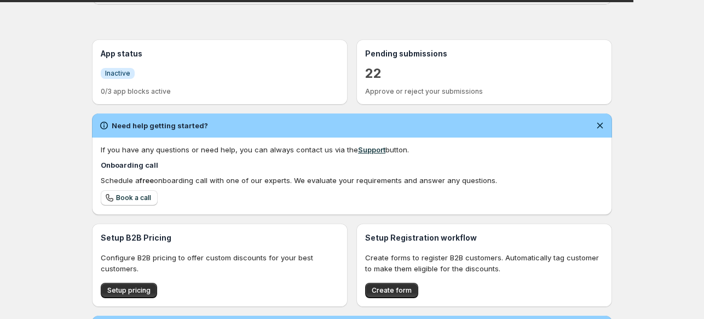
scroll to position [215, 0]
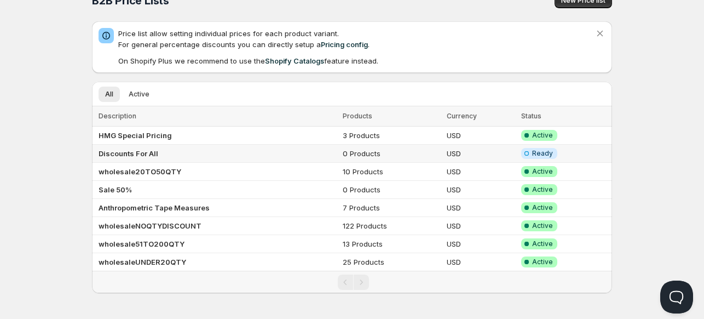
click at [115, 151] on b "Discounts For All" at bounding box center [129, 153] width 60 height 9
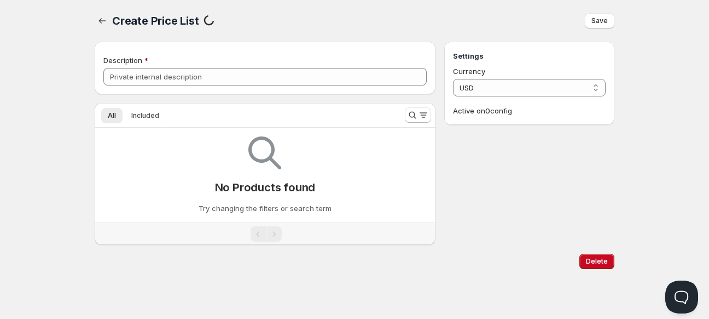
type input "Discounts For All"
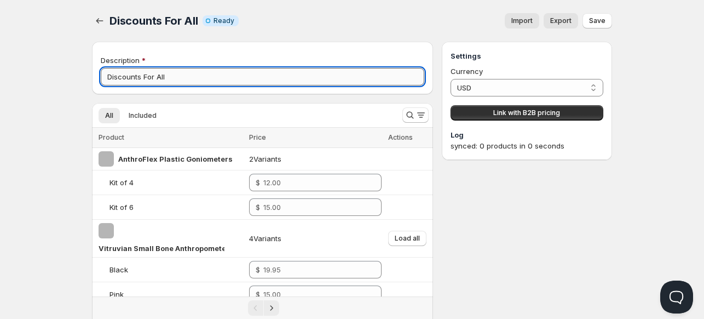
click at [167, 78] on input "Discounts For All" at bounding box center [262, 77] width 323 height 18
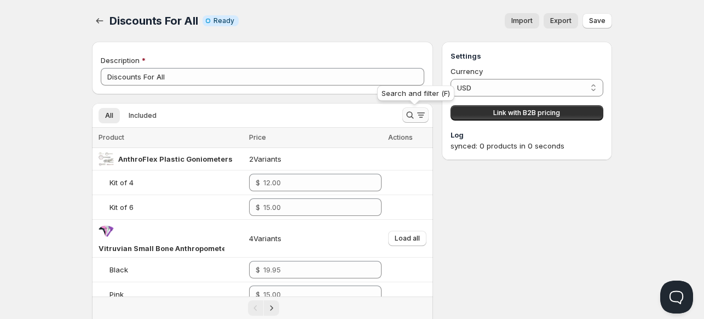
click at [414, 114] on icon "Search and filter results" at bounding box center [409, 114] width 11 height 11
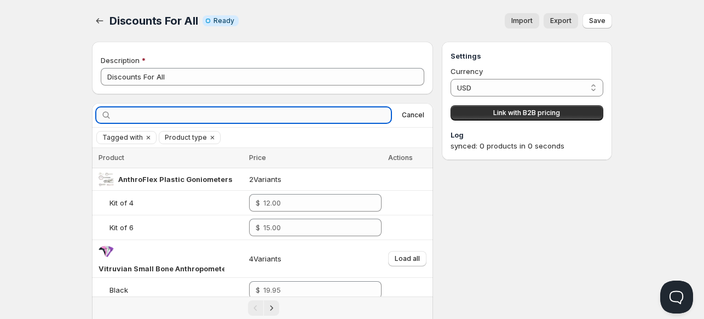
click at [372, 113] on input "text" at bounding box center [252, 114] width 277 height 15
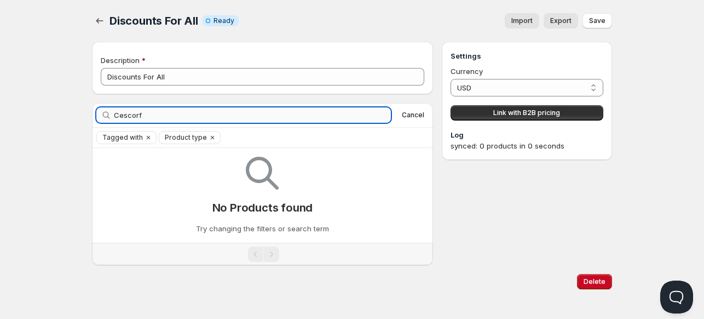
type input "Cescorf"
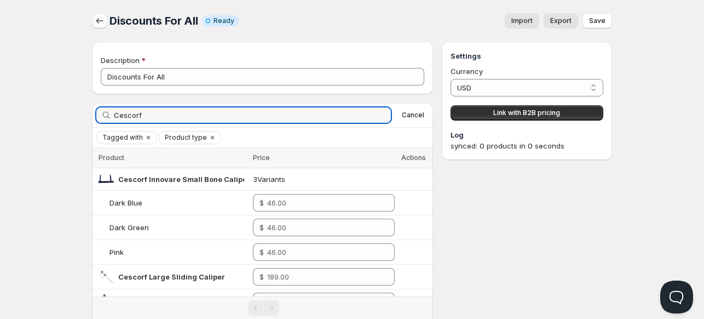
click at [97, 20] on icon "button" at bounding box center [99, 20] width 7 height 5
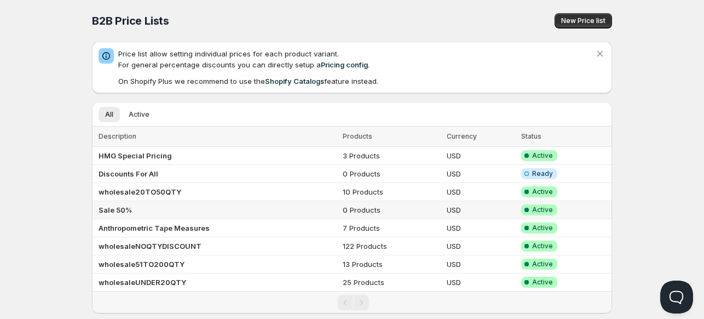
scroll to position [20, 0]
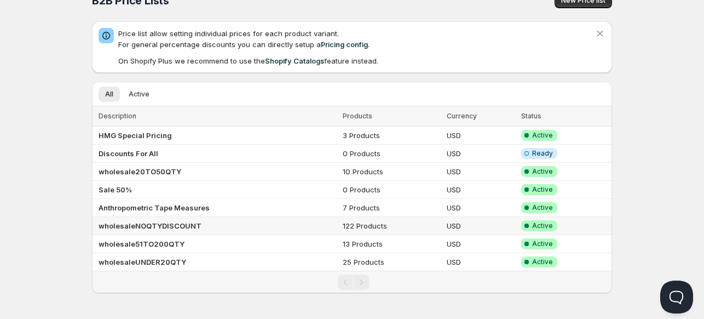
click at [123, 224] on b "wholesaleNOQTYDISCOUNT" at bounding box center [150, 225] width 103 height 9
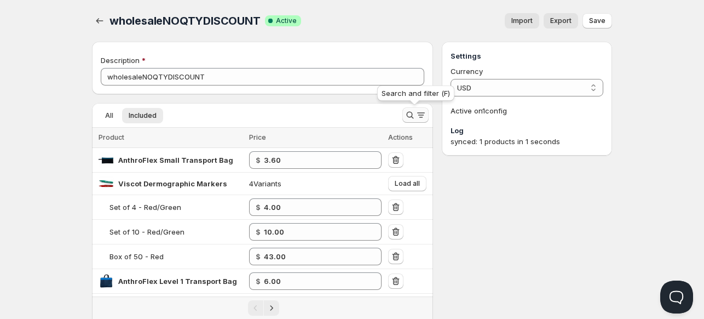
click at [405, 117] on icon "Search and filter results" at bounding box center [409, 114] width 11 height 11
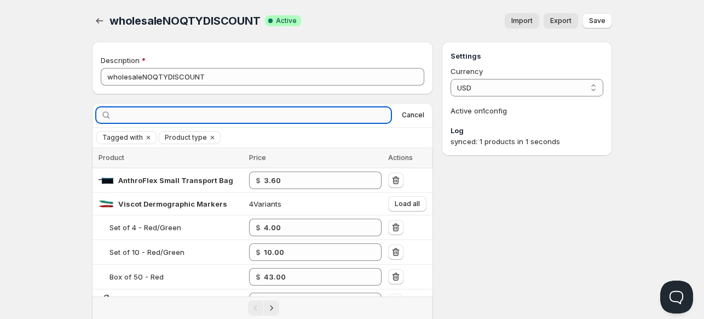
click at [331, 115] on input "text" at bounding box center [252, 114] width 277 height 15
type input "cescorf"
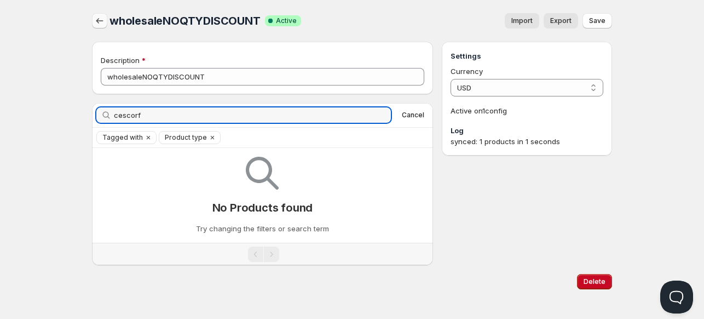
click at [95, 17] on icon "button" at bounding box center [99, 20] width 11 height 11
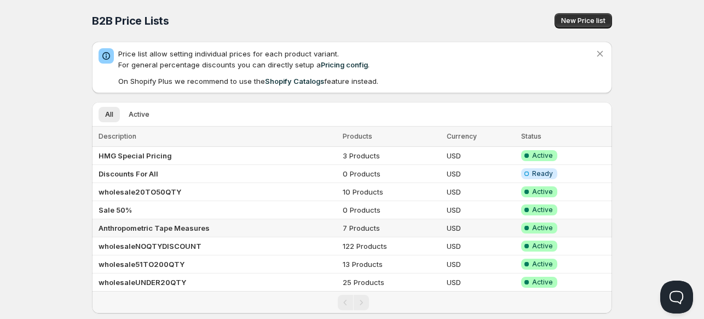
scroll to position [20, 0]
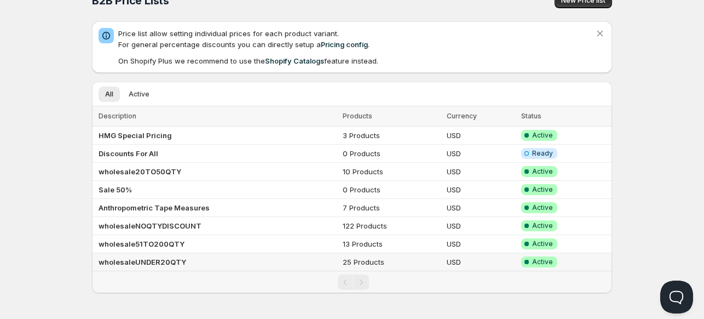
click at [130, 262] on b "wholesaleUNDER20QTY" at bounding box center [143, 261] width 88 height 9
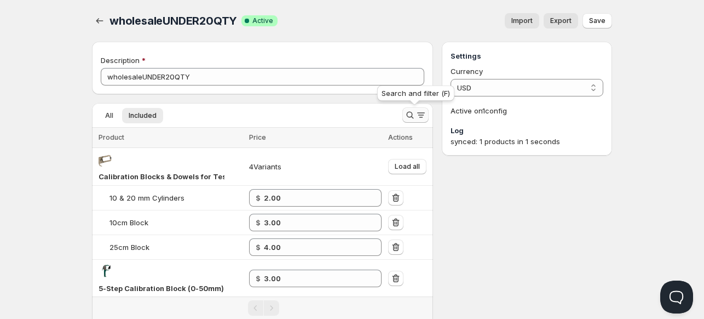
click at [410, 113] on icon "Search and filter results" at bounding box center [409, 114] width 11 height 11
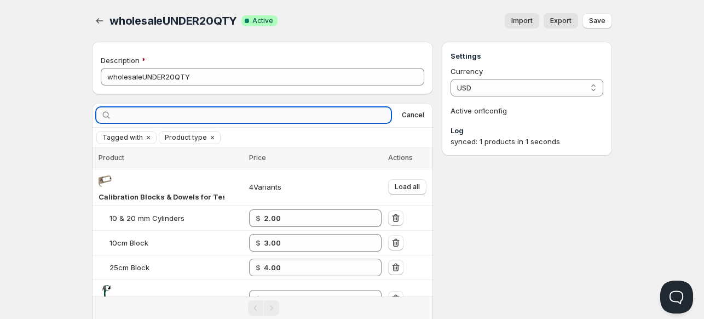
click at [303, 119] on input "text" at bounding box center [252, 114] width 277 height 15
type input "cescorf"
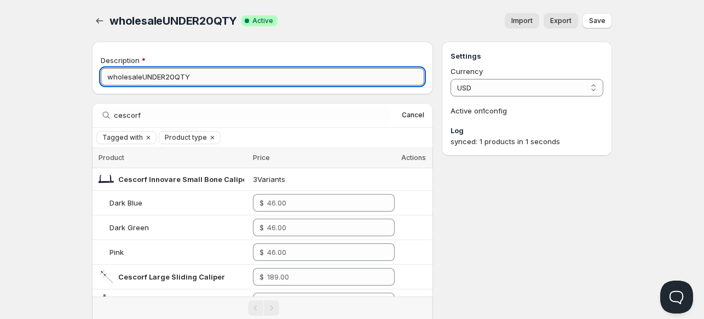
click at [157, 72] on input "wholesaleUNDER20QTY" at bounding box center [262, 77] width 323 height 18
click at [97, 24] on icon "button" at bounding box center [99, 20] width 11 height 11
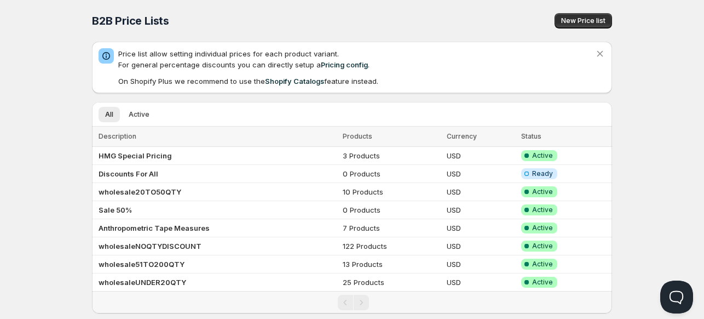
scroll to position [20, 0]
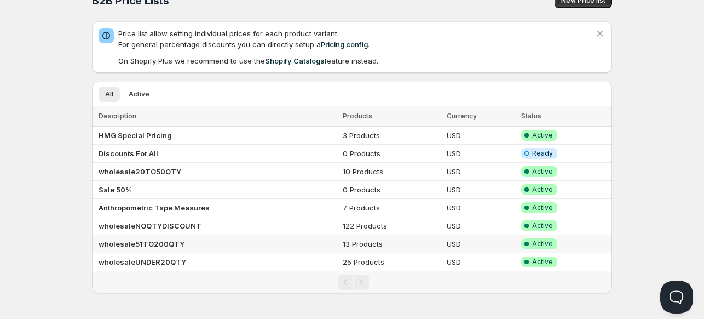
click at [130, 241] on b "wholesale51TO200QTY" at bounding box center [142, 243] width 86 height 9
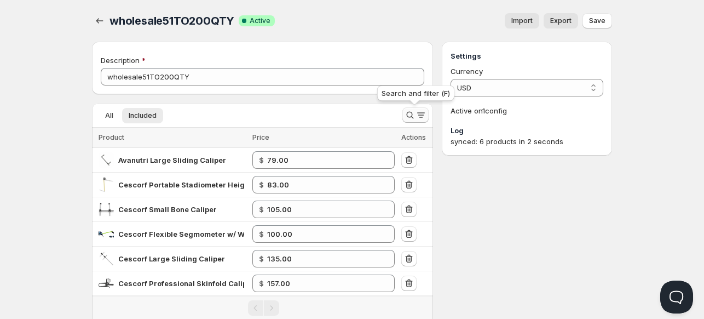
click at [409, 112] on icon "Search and filter results" at bounding box center [409, 114] width 11 height 11
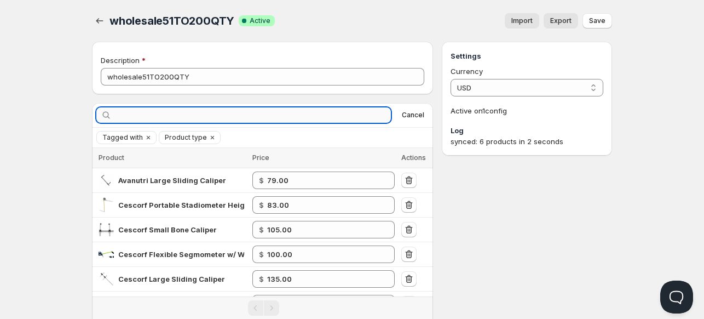
click at [373, 113] on input "text" at bounding box center [252, 114] width 277 height 15
type input "cescorf"
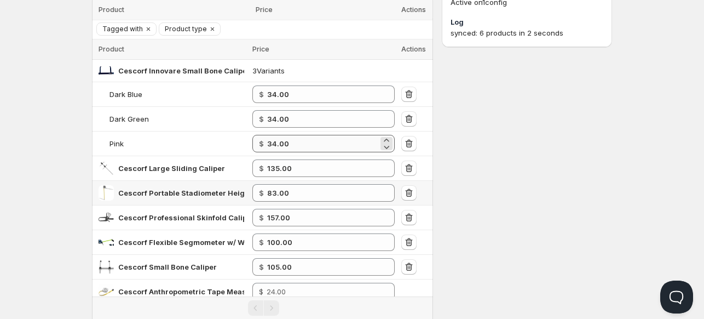
scroll to position [160, 0]
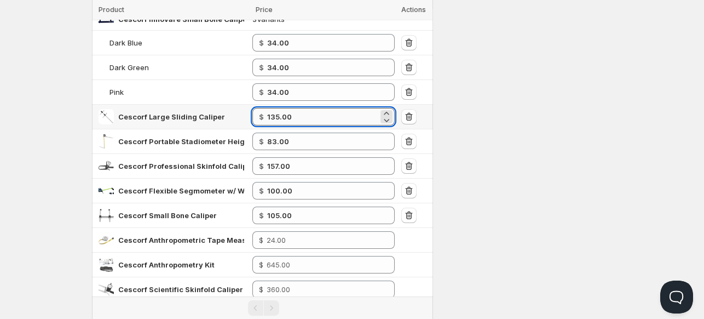
click at [309, 122] on input "135.00" at bounding box center [322, 117] width 111 height 18
type input "137.00"
click at [489, 179] on div "Settings Currency USD USD Active on 1 config Log synced: 6 products in 2 seconds" at bounding box center [527, 274] width 170 height 784
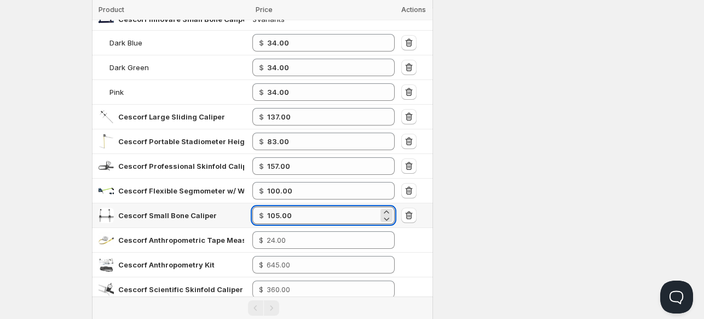
click at [307, 216] on input "105.00" at bounding box center [322, 215] width 111 height 18
type input "106.00"
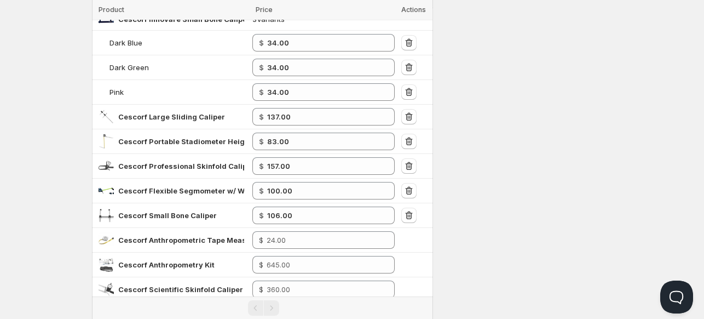
click at [506, 218] on div "Settings Currency USD USD Active on 1 config Log synced: 6 products in 2 seconds" at bounding box center [527, 274] width 170 height 784
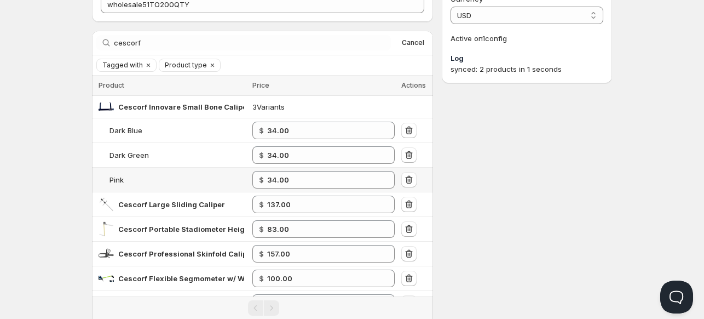
scroll to position [0, 0]
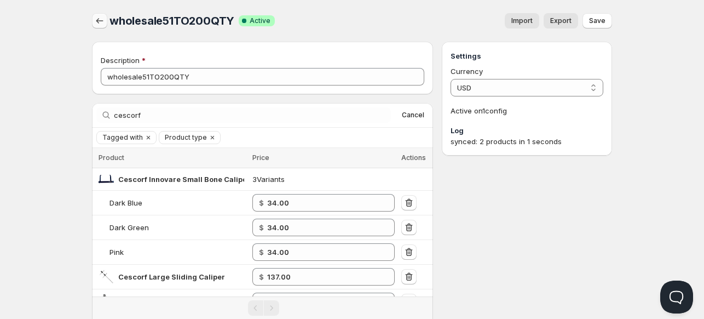
click at [104, 26] on button "button" at bounding box center [99, 20] width 15 height 15
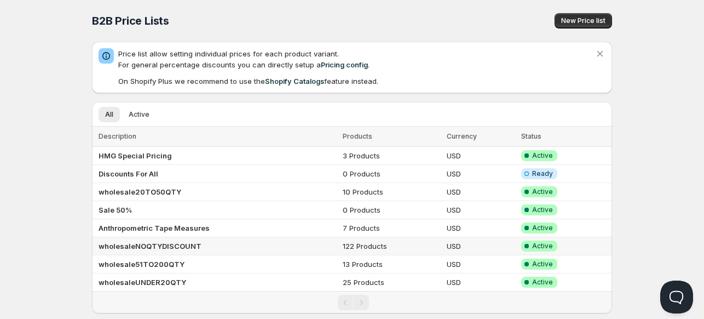
click at [127, 244] on b "wholesaleNOQTYDISCOUNT" at bounding box center [150, 245] width 103 height 9
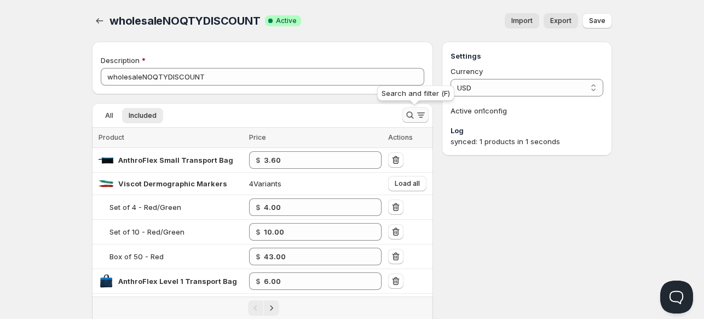
click at [408, 113] on icon "Search and filter results" at bounding box center [409, 114] width 11 height 11
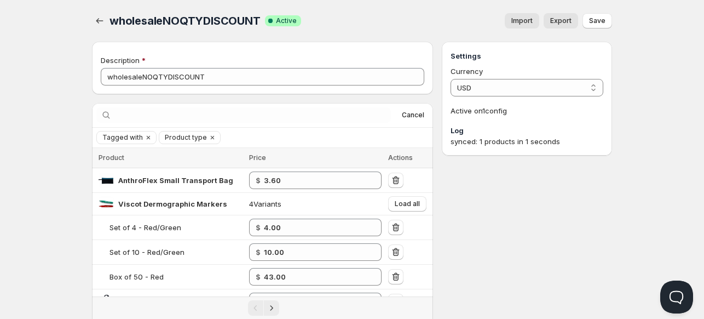
click at [396, 113] on div "Cancel" at bounding box center [262, 114] width 332 height 15
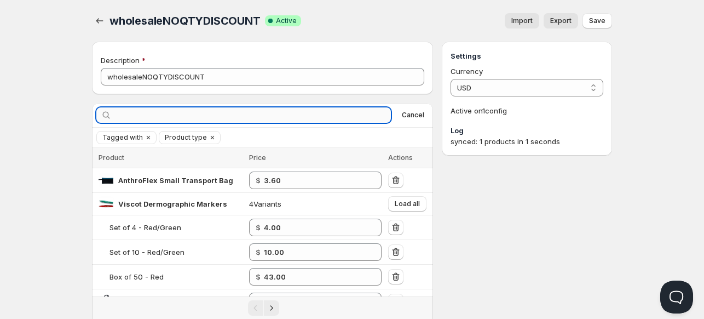
click at [355, 112] on input "text" at bounding box center [252, 114] width 277 height 15
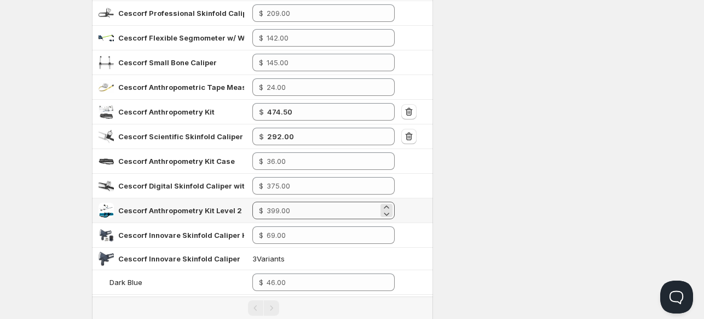
scroll to position [313, 0]
type input "cescorf"
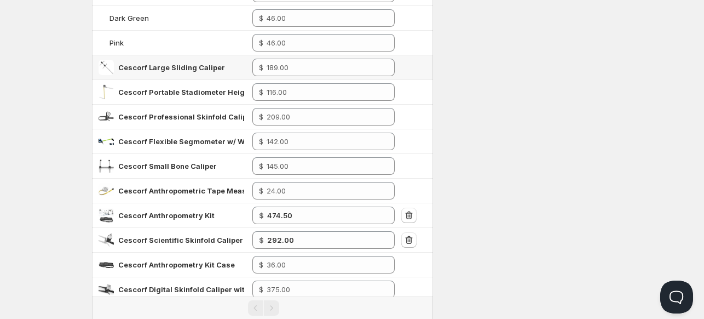
scroll to position [0, 0]
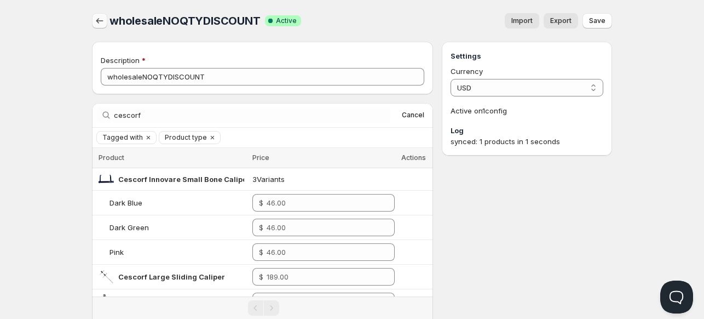
click at [101, 18] on icon "button" at bounding box center [99, 20] width 11 height 11
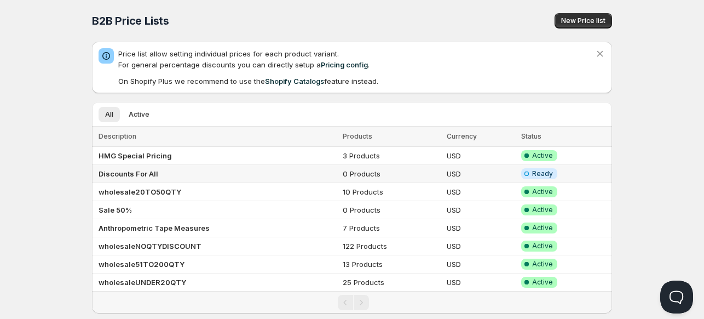
scroll to position [20, 0]
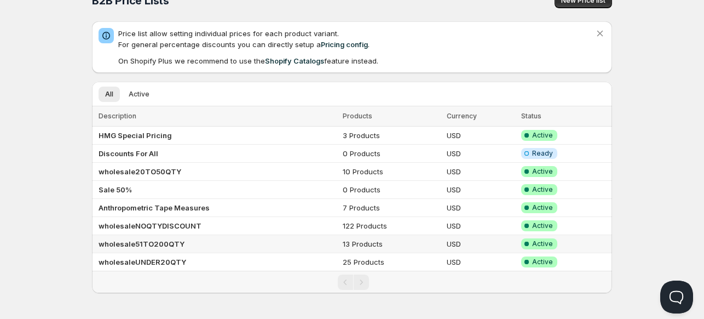
click at [128, 236] on td "wholesale51TO200QTY" at bounding box center [215, 244] width 247 height 18
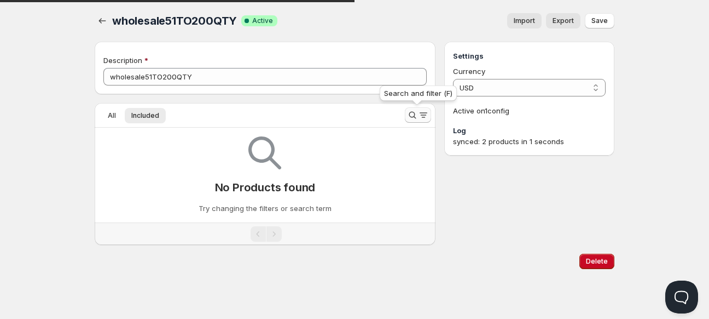
click at [407, 113] on icon "Search and filter results" at bounding box center [412, 114] width 11 height 11
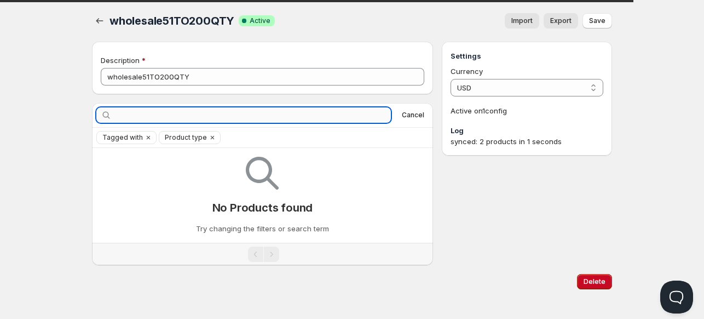
click at [245, 109] on input "text" at bounding box center [252, 114] width 277 height 15
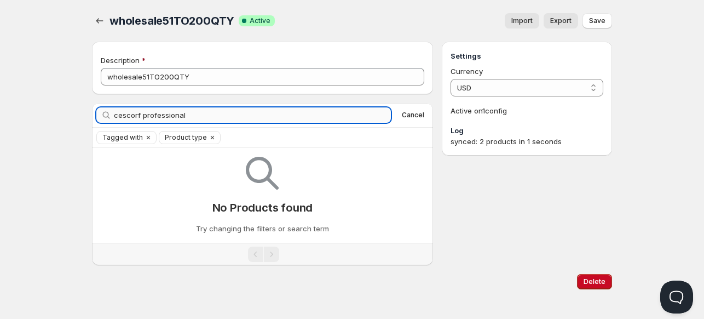
drag, startPoint x: 193, startPoint y: 115, endPoint x: 157, endPoint y: 111, distance: 36.9
click at [157, 111] on input "cescorf professional" at bounding box center [252, 114] width 277 height 15
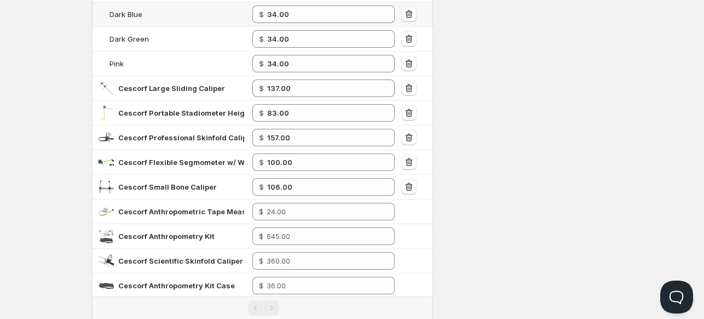
scroll to position [189, 0]
type input "cescorf"
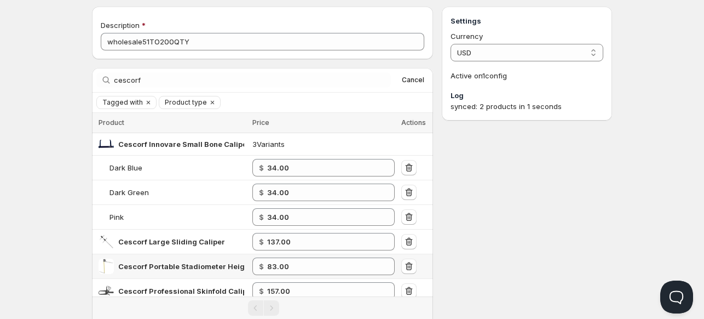
scroll to position [0, 0]
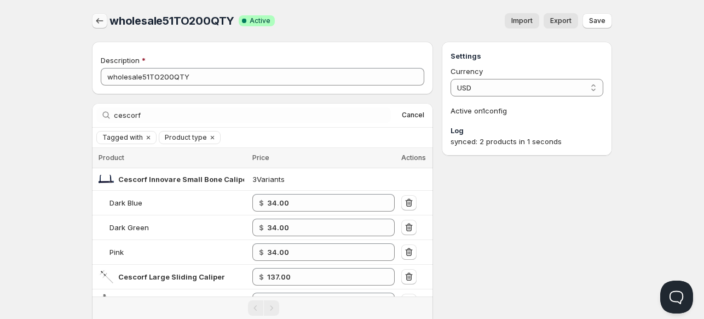
click at [96, 19] on icon "button" at bounding box center [99, 20] width 11 height 11
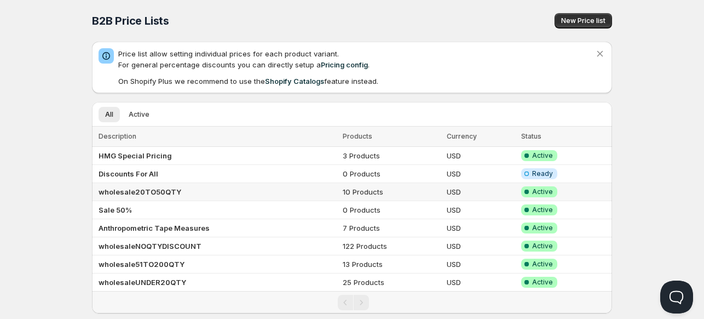
scroll to position [20, 0]
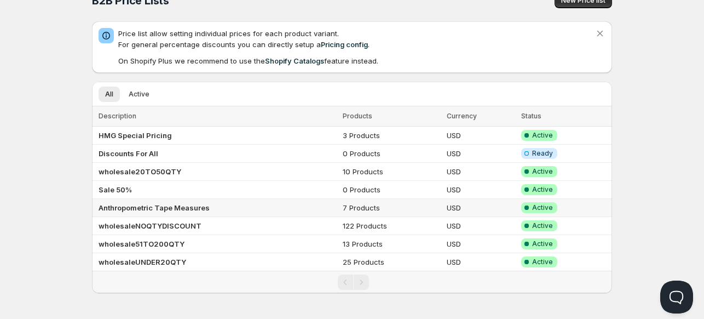
click at [142, 204] on b "Anthropometric Tape Measures" at bounding box center [154, 207] width 111 height 9
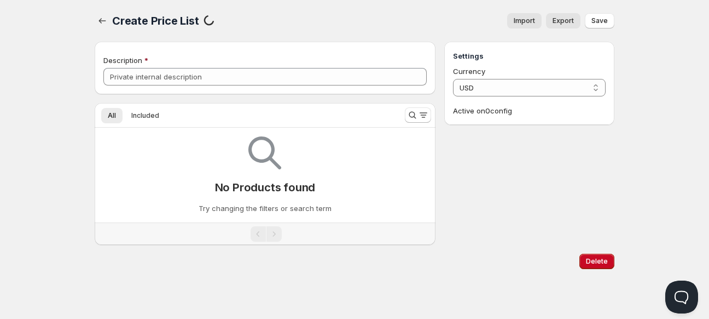
type input "Anthropometric Tape Measures"
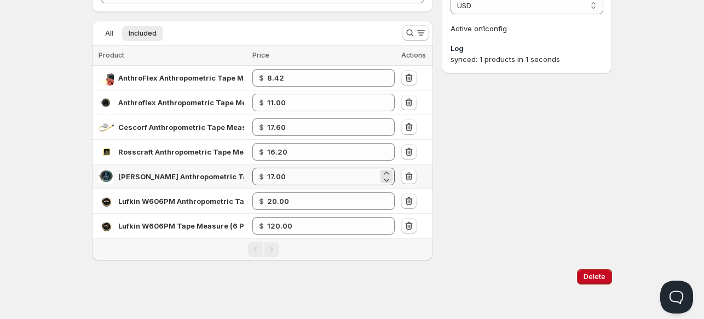
scroll to position [83, 0]
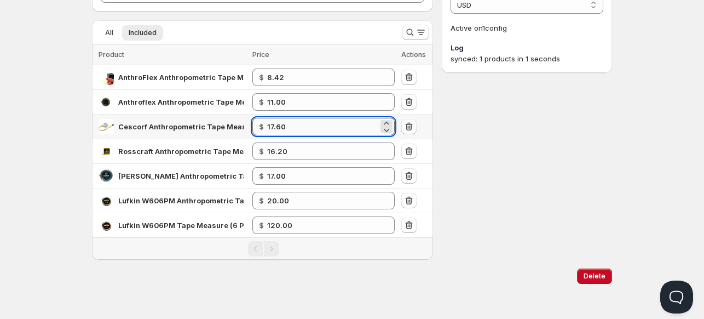
click at [300, 130] on input "17.60" at bounding box center [322, 127] width 111 height 18
type input "17.50"
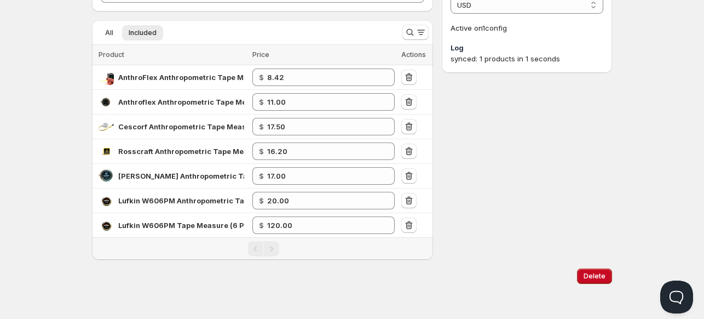
click at [558, 166] on div "Settings Currency USD USD Active on 1 config Log synced: 1 products in 1 seconds" at bounding box center [527, 109] width 170 height 300
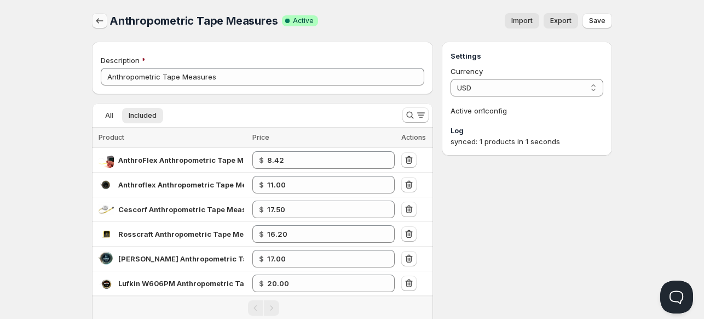
click at [101, 15] on icon "button" at bounding box center [99, 20] width 11 height 11
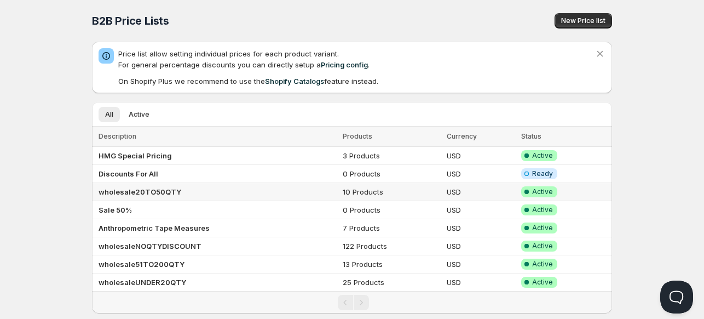
scroll to position [20, 0]
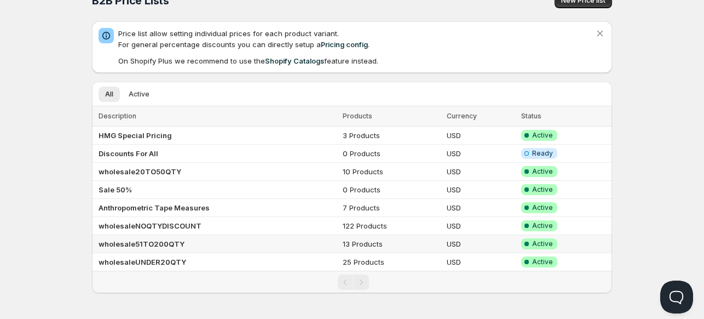
click at [129, 242] on b "wholesale51TO200QTY" at bounding box center [142, 243] width 86 height 9
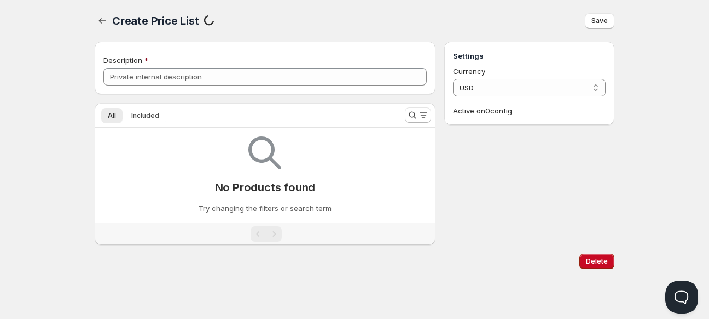
type input "wholesale51TO200QTY"
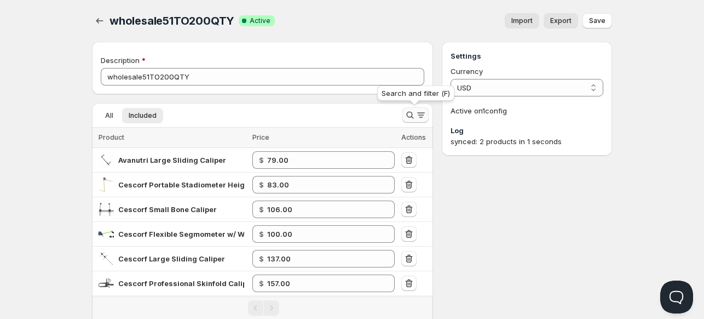
click at [407, 115] on icon "Search and filter results" at bounding box center [409, 114] width 11 height 11
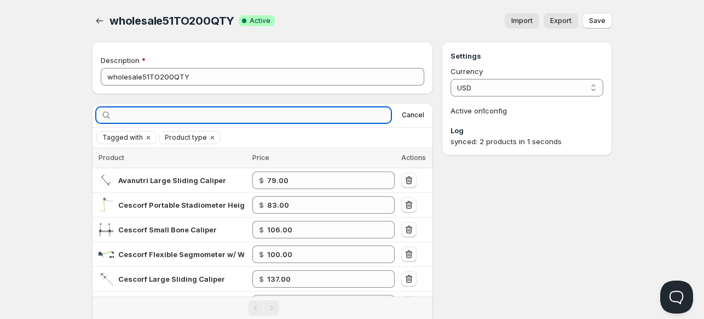
click at [281, 118] on input "text" at bounding box center [252, 114] width 277 height 15
type input "cescorf"
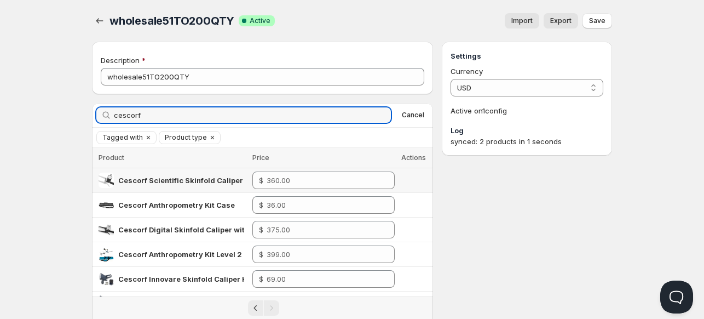
scroll to position [296, 0]
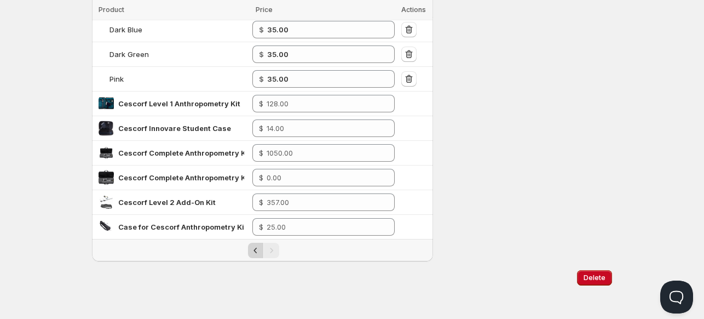
click at [256, 246] on icon "Previous" at bounding box center [255, 250] width 11 height 11
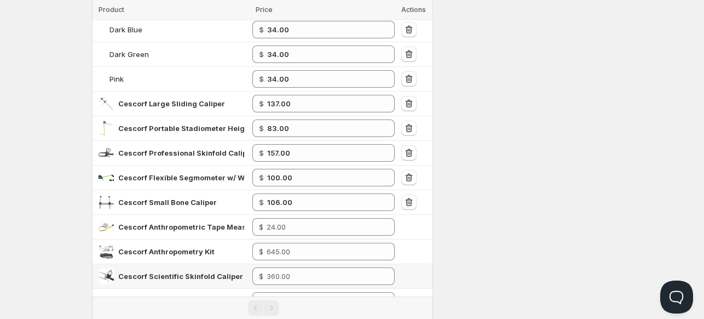
scroll to position [173, 0]
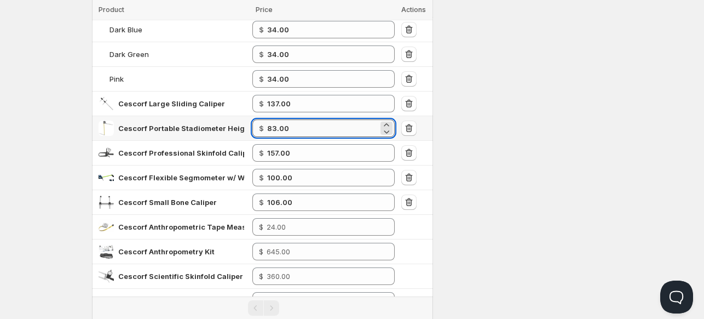
click at [305, 131] on input "83.00" at bounding box center [322, 128] width 111 height 18
type input "85.00"
click at [551, 194] on div "Settings Currency USD USD Active on 1 config Log synced: 2 products in 1 seconds" at bounding box center [527, 261] width 170 height 784
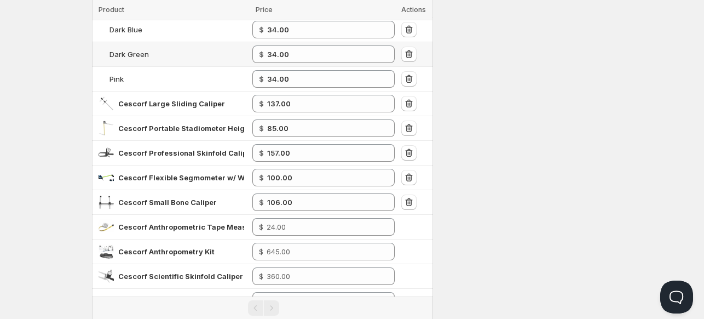
scroll to position [0, 0]
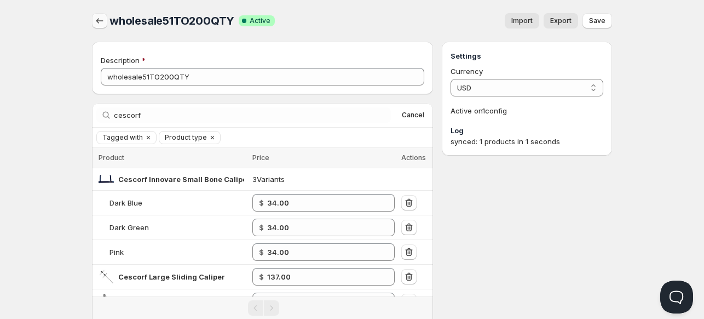
click at [99, 21] on icon "button" at bounding box center [99, 20] width 11 height 11
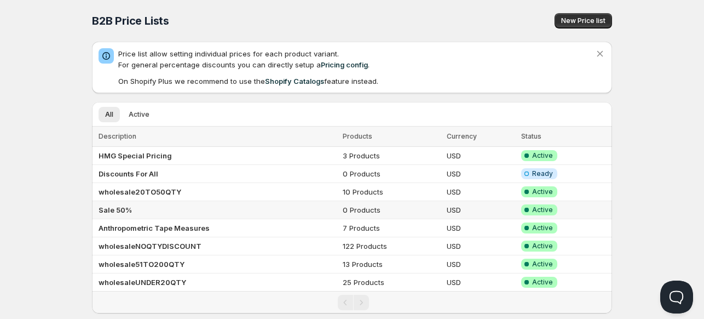
scroll to position [20, 0]
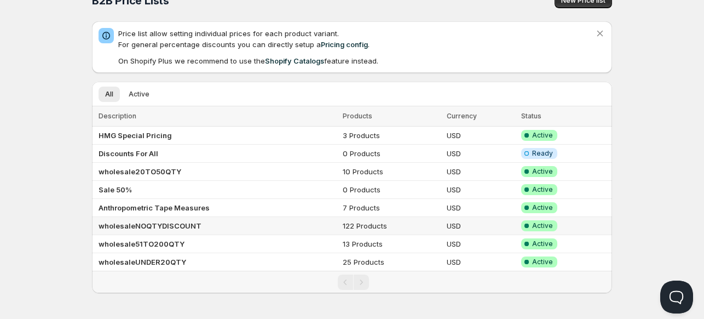
click at [140, 224] on b "wholesaleNOQTYDISCOUNT" at bounding box center [150, 225] width 103 height 9
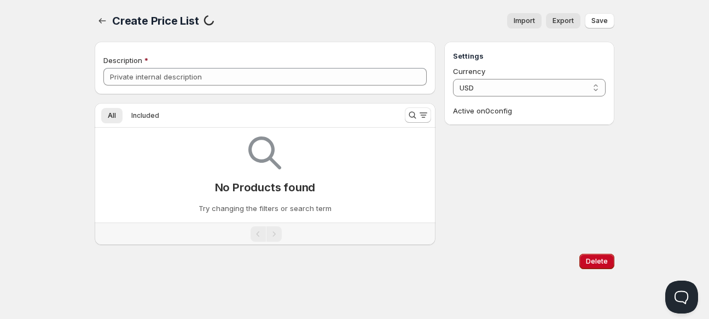
type input "wholesaleNOQTYDISCOUNT"
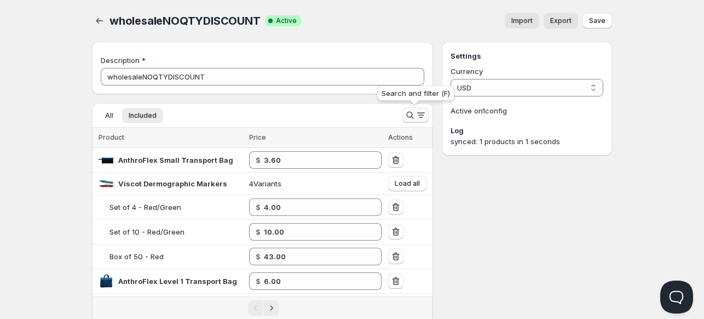
click at [413, 114] on icon "Search and filter results" at bounding box center [409, 114] width 11 height 11
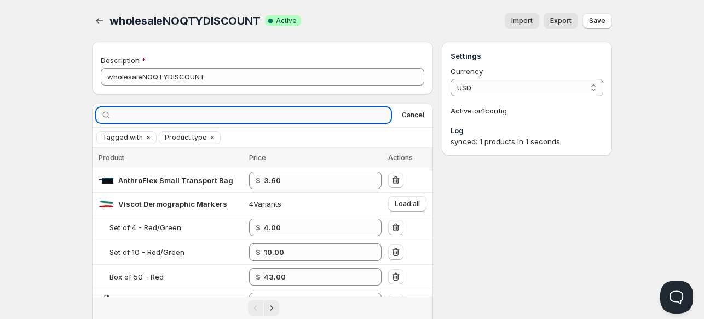
click at [343, 114] on input "text" at bounding box center [252, 114] width 277 height 15
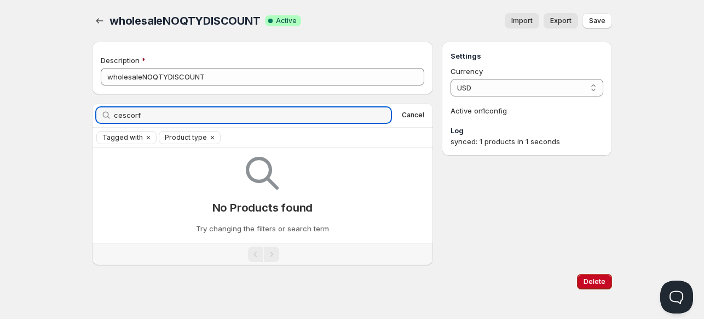
type input "cescorf"
click at [106, 20] on button "button" at bounding box center [99, 20] width 15 height 15
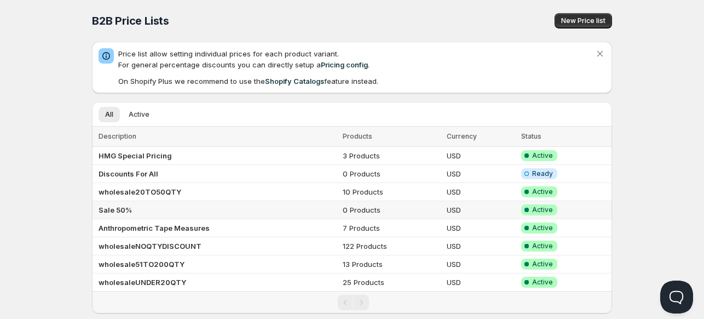
scroll to position [20, 0]
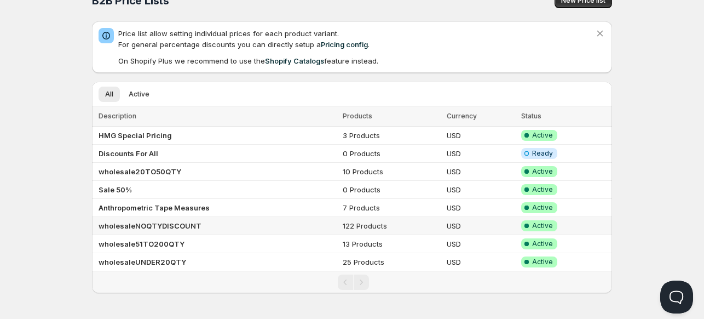
click at [156, 218] on td "wholesaleNOQTYDISCOUNT" at bounding box center [215, 226] width 247 height 18
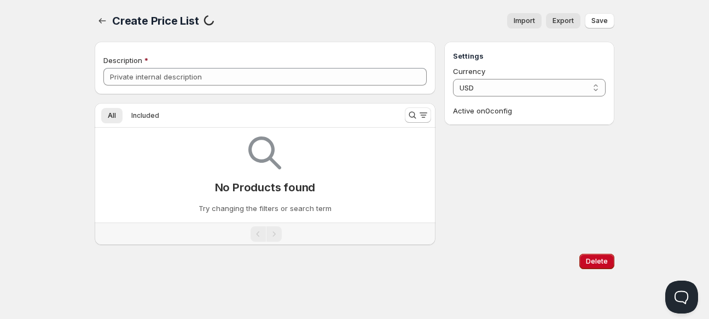
type input "wholesaleNOQTYDISCOUNT"
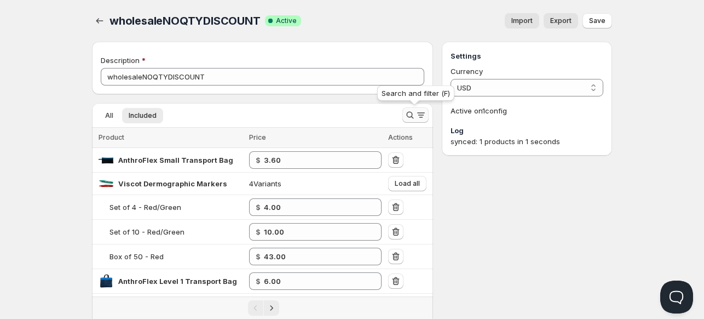
click at [407, 113] on icon "Search and filter results" at bounding box center [409, 115] width 7 height 7
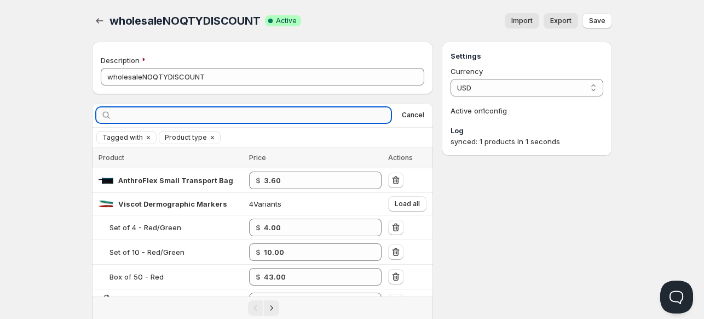
click at [298, 115] on input "text" at bounding box center [252, 114] width 277 height 15
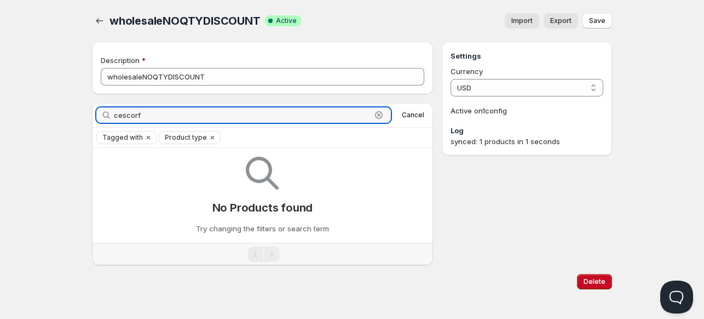
scroll to position [6, 0]
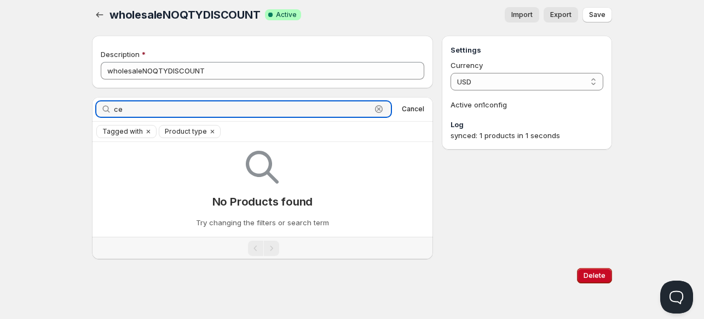
type input "c"
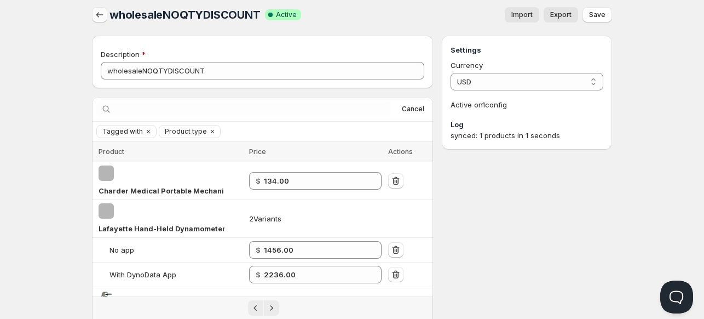
click at [100, 14] on icon "button" at bounding box center [99, 14] width 11 height 11
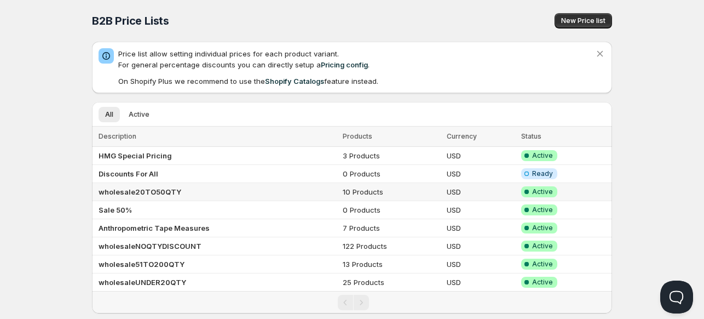
scroll to position [20, 0]
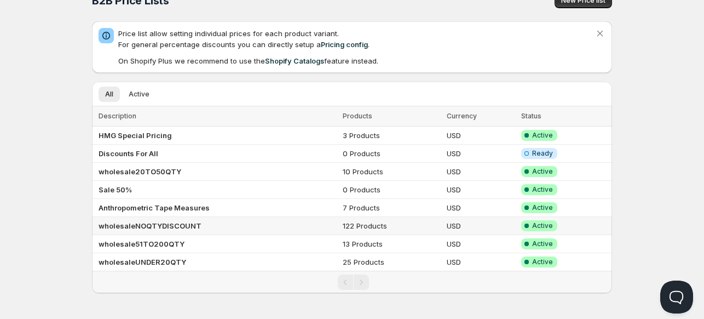
click at [124, 224] on b "wholesaleNOQTYDISCOUNT" at bounding box center [150, 225] width 103 height 9
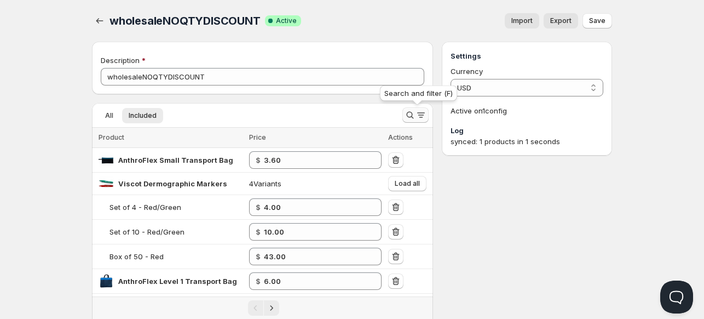
click at [409, 117] on icon "Search and filter results" at bounding box center [409, 114] width 11 height 11
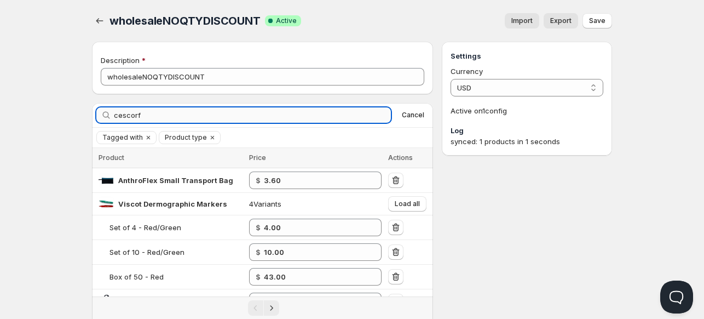
type input "cescorf"
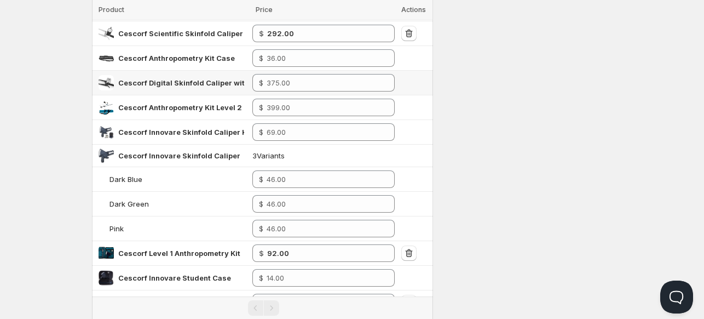
scroll to position [564, 0]
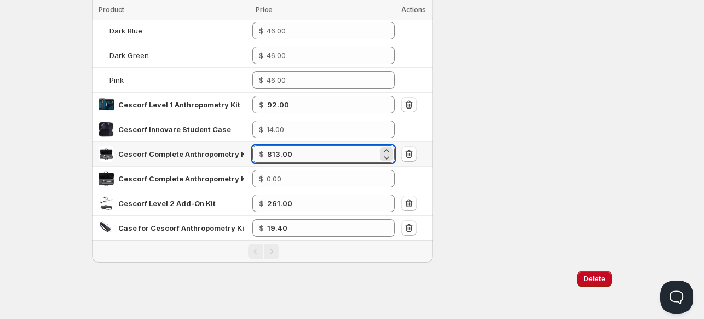
click at [309, 152] on input "813.00" at bounding box center [322, 154] width 111 height 18
type input "804.00"
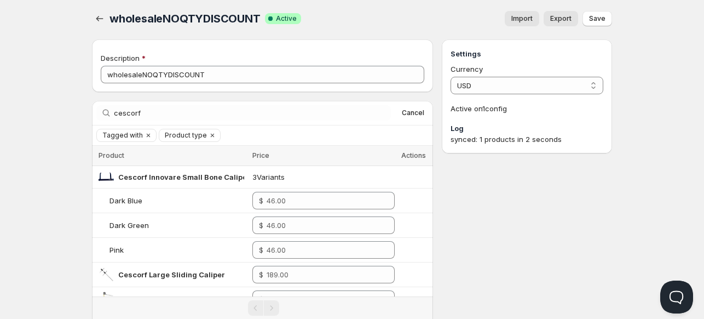
scroll to position [0, 0]
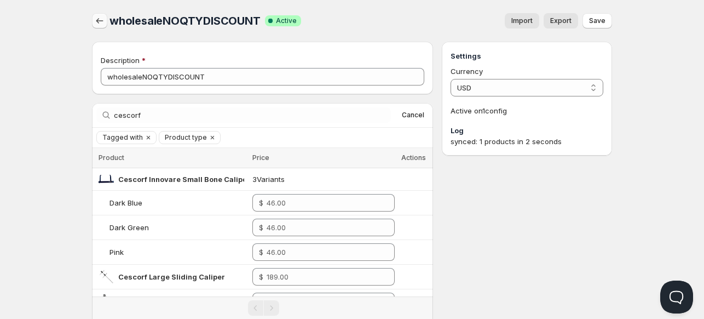
click at [98, 22] on icon "button" at bounding box center [99, 20] width 7 height 5
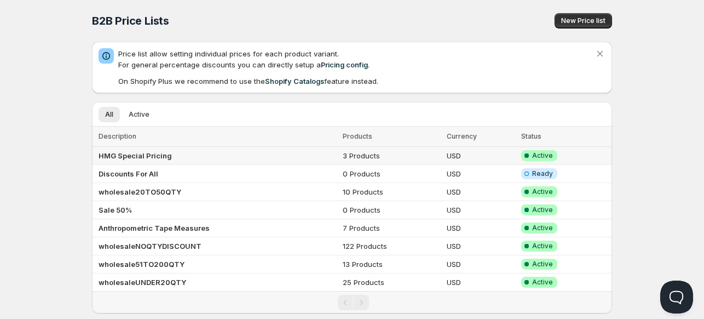
scroll to position [20, 0]
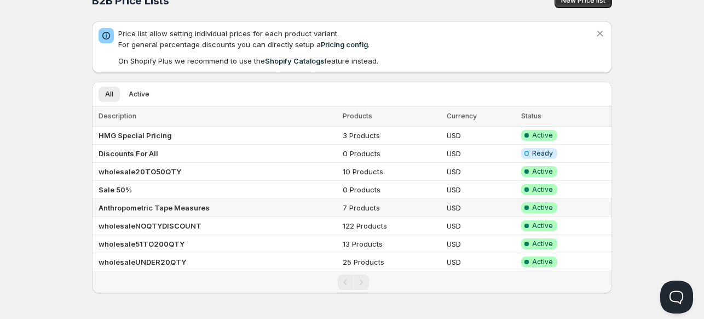
click at [124, 205] on b "Anthropometric Tape Measures" at bounding box center [154, 207] width 111 height 9
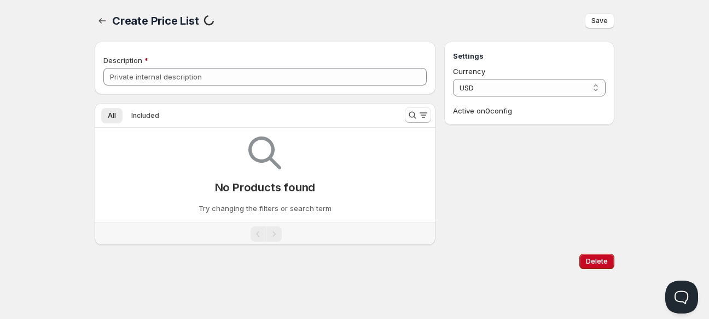
type input "Anthropometric Tape Measures"
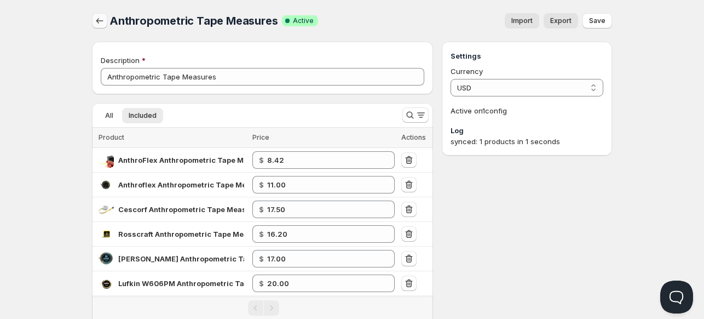
click at [99, 18] on icon "button" at bounding box center [99, 20] width 11 height 11
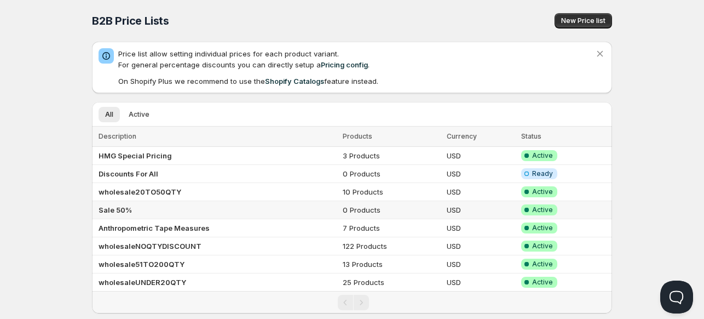
scroll to position [20, 0]
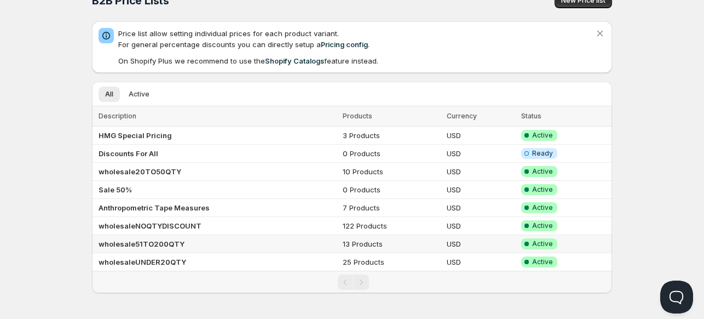
click at [128, 242] on b "wholesale51TO200QTY" at bounding box center [142, 243] width 86 height 9
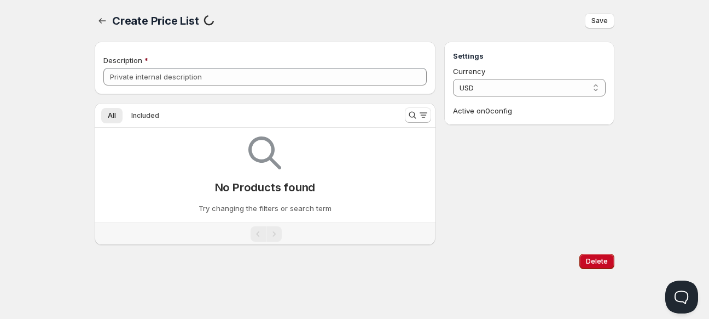
type input "wholesale51TO200QTY"
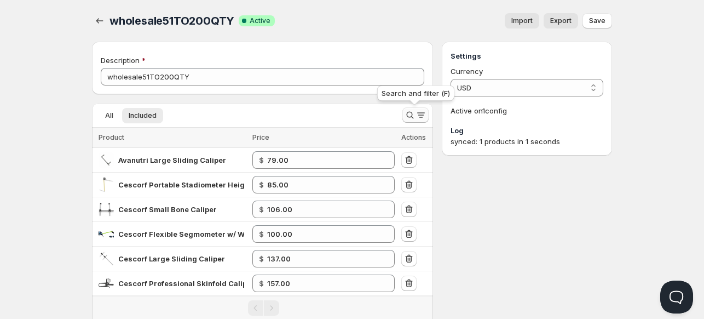
click at [409, 114] on icon "Search and filter results" at bounding box center [409, 114] width 11 height 11
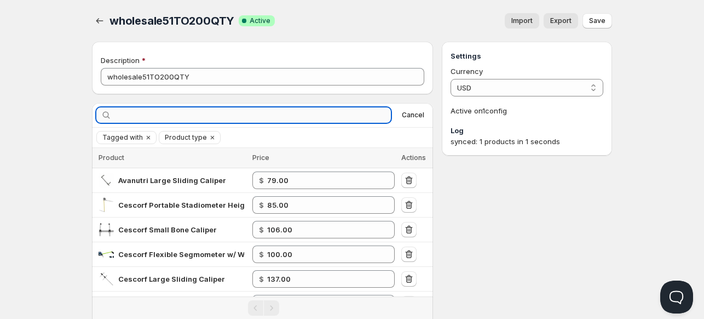
click at [322, 120] on input "text" at bounding box center [252, 114] width 277 height 15
type input "cescorf"
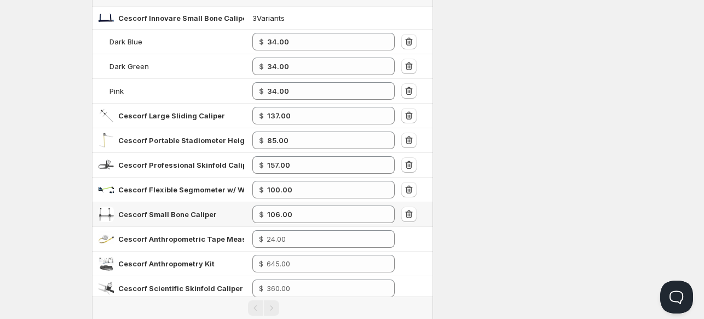
scroll to position [135, 0]
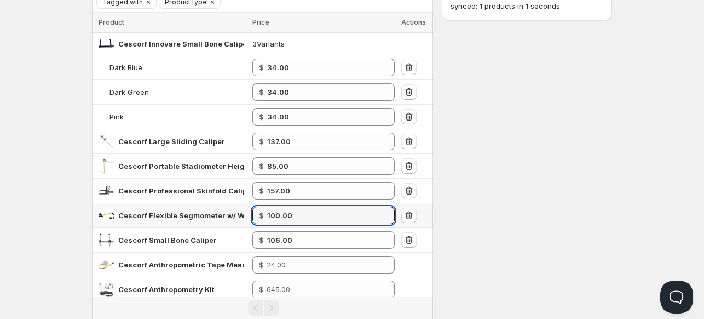
drag, startPoint x: 297, startPoint y: 214, endPoint x: 243, endPoint y: 207, distance: 54.0
click at [243, 207] on tr "Cescorf Flexible Segmometer w/ Wingspan $ 100.00" at bounding box center [262, 215] width 341 height 25
type input "107.00"
click at [66, 183] on div "Home Pricing Price lists Forms Submissions Settings Features Plans wholesale51T…" at bounding box center [352, 308] width 704 height 886
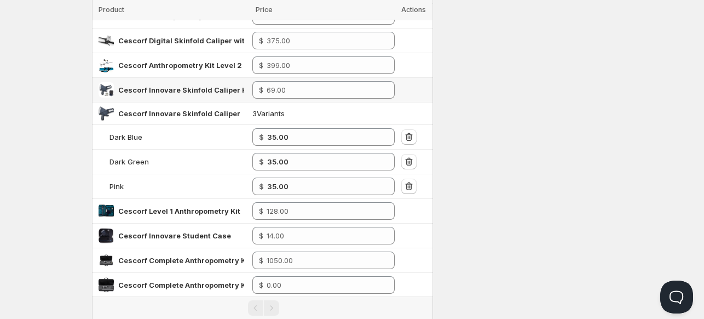
scroll to position [460, 0]
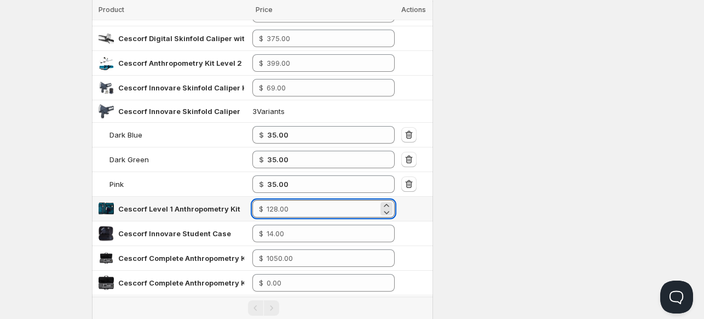
click at [287, 204] on input "number" at bounding box center [323, 209] width 112 height 18
type input "93.00"
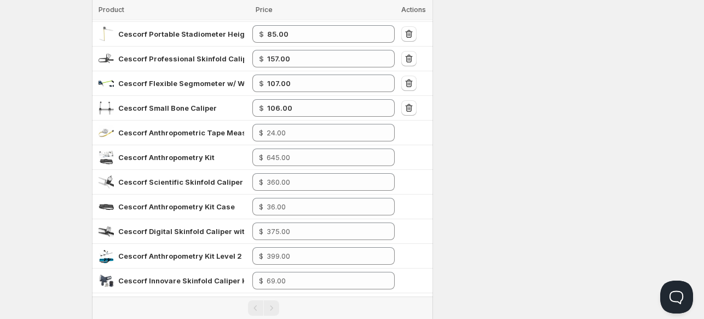
scroll to position [265, 0]
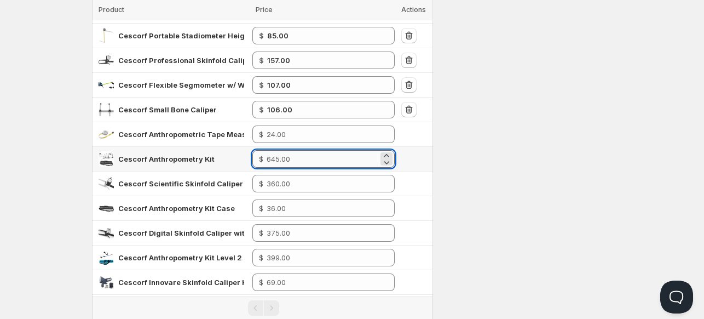
click at [280, 158] on input "number" at bounding box center [323, 159] width 112 height 18
type input "473.00"
click at [450, 171] on div "Settings Currency USD USD Active on 1 config Log synced: 1 products in 1 seconds" at bounding box center [527, 168] width 170 height 784
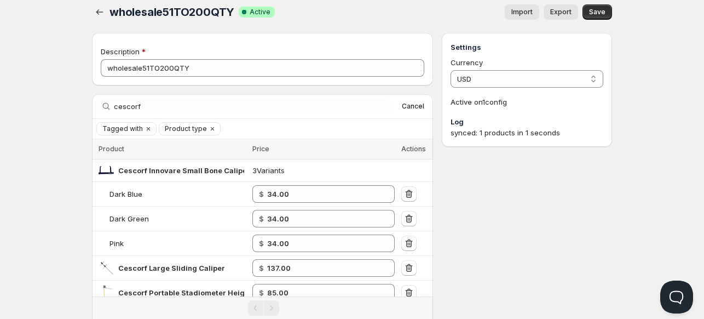
scroll to position [0, 0]
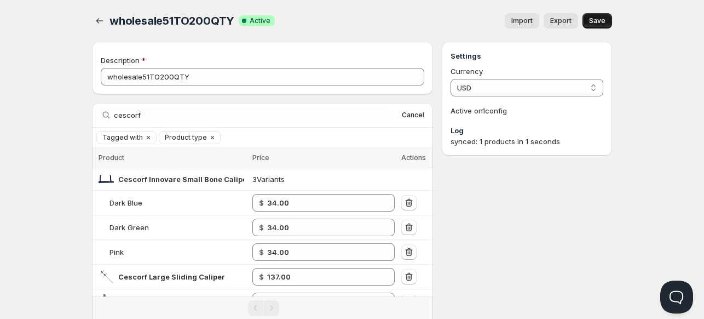
click at [597, 24] on span "Save" at bounding box center [597, 20] width 16 height 9
click at [96, 16] on icon "button" at bounding box center [99, 20] width 11 height 11
